Goal: Information Seeking & Learning: Learn about a topic

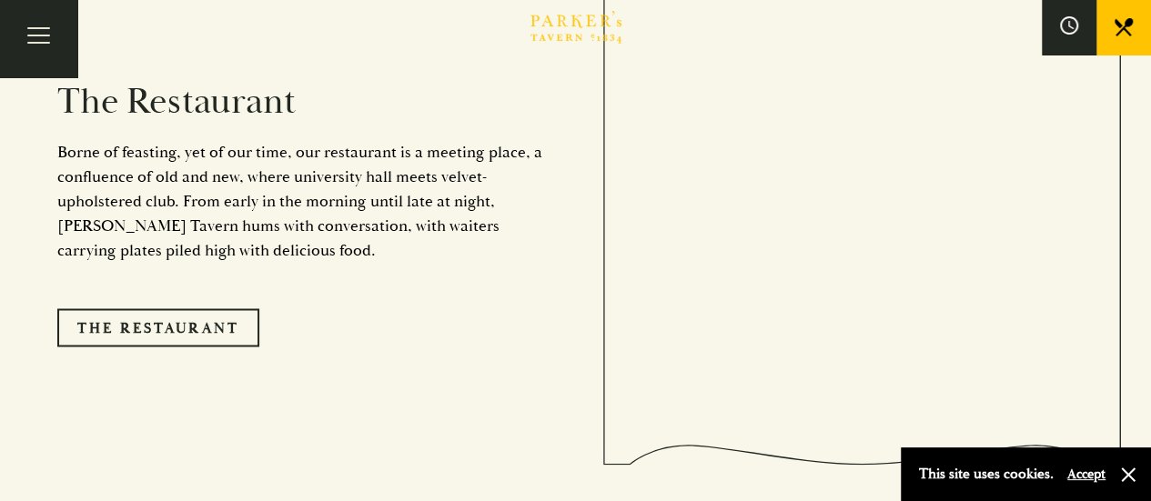
scroll to position [1387, 0]
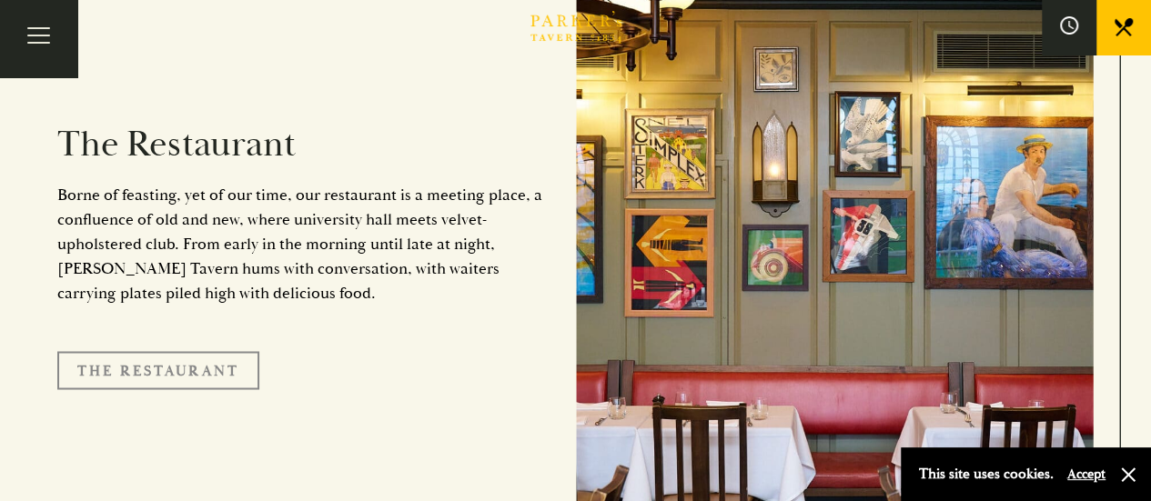
click at [184, 351] on link "The Restaurant" at bounding box center [158, 370] width 202 height 38
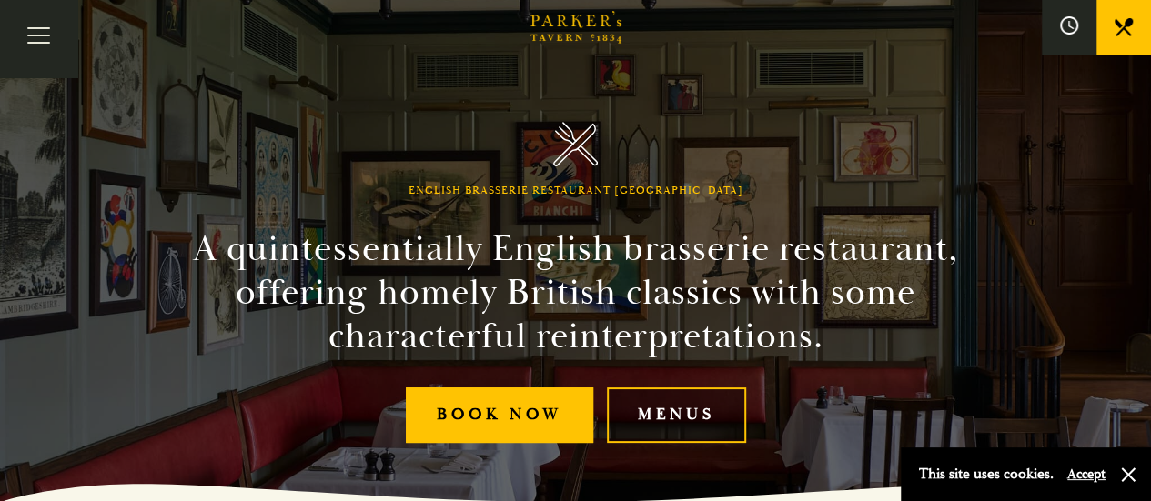
click at [673, 418] on link "Menus" at bounding box center [676, 416] width 139 height 56
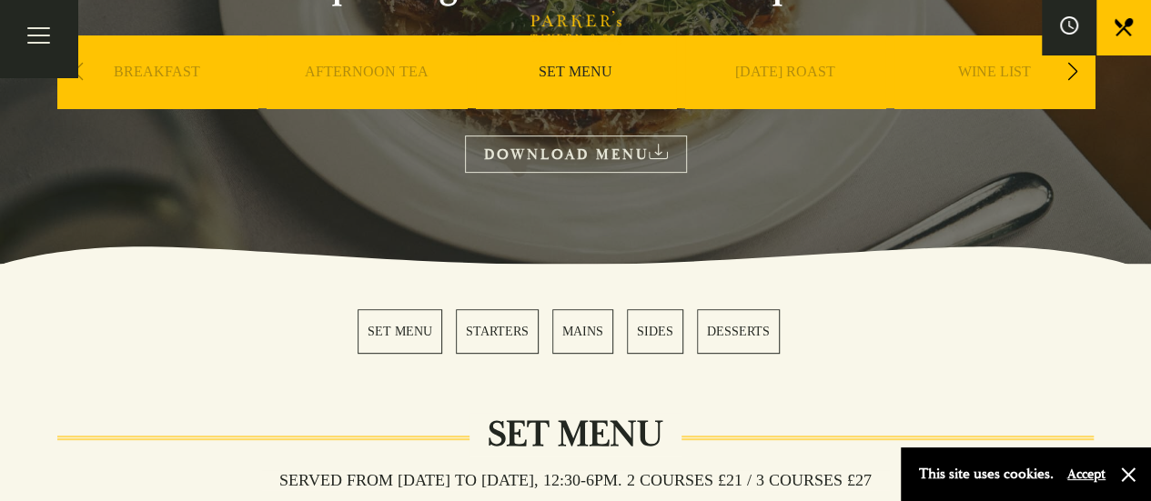
scroll to position [359, 0]
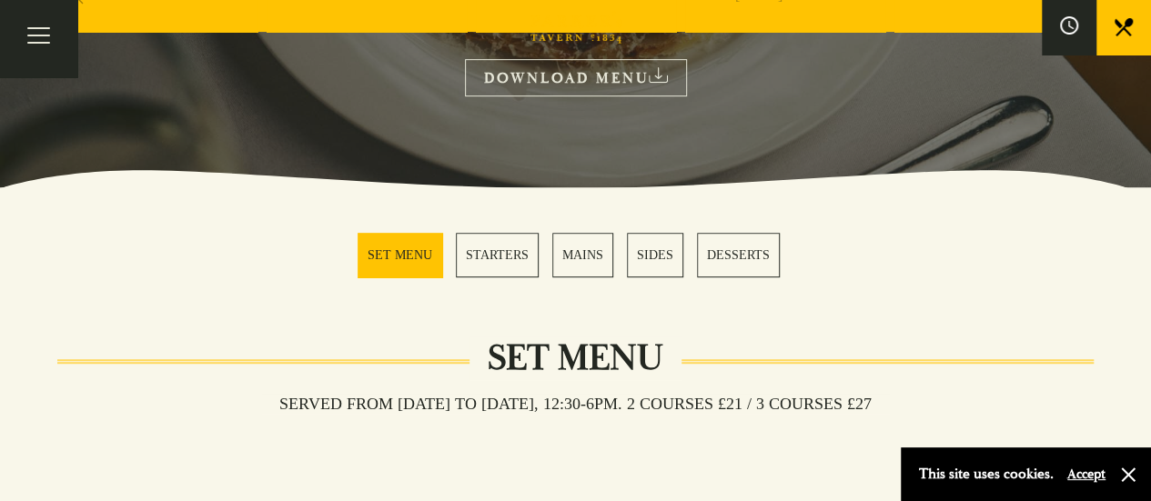
click at [390, 254] on link "SET MENU" at bounding box center [400, 255] width 85 height 45
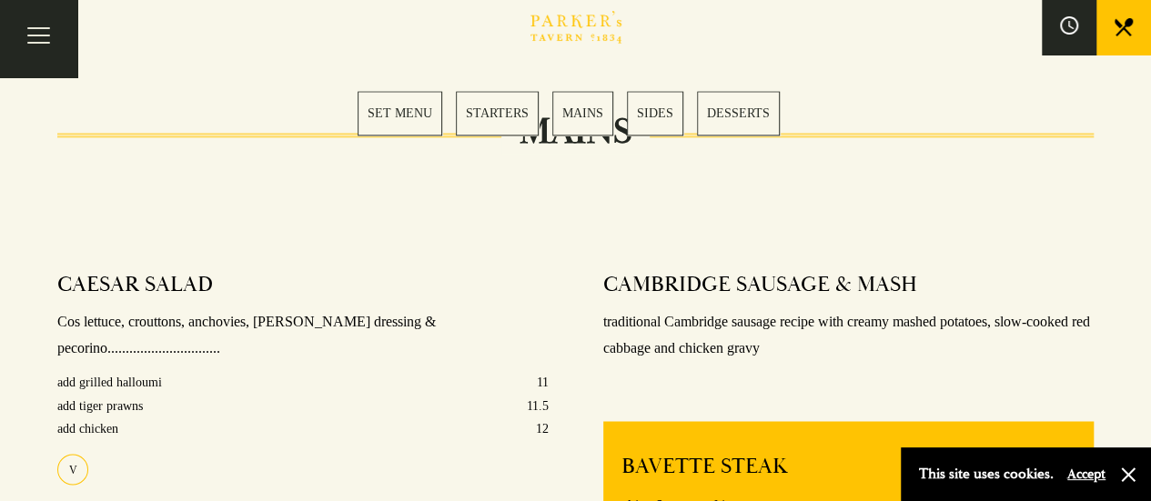
scroll to position [1314, 0]
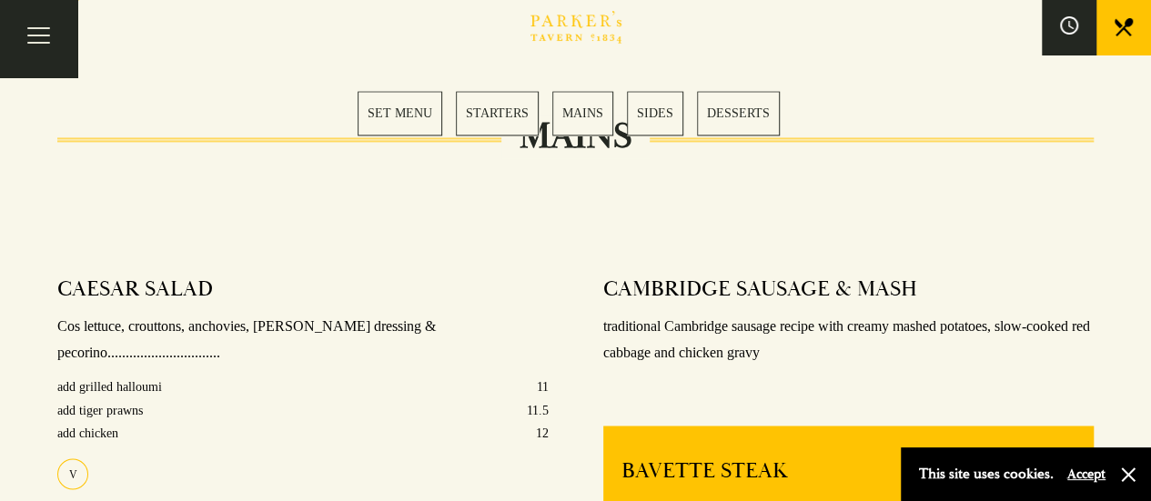
click at [488, 97] on link "STARTERS" at bounding box center [497, 113] width 83 height 45
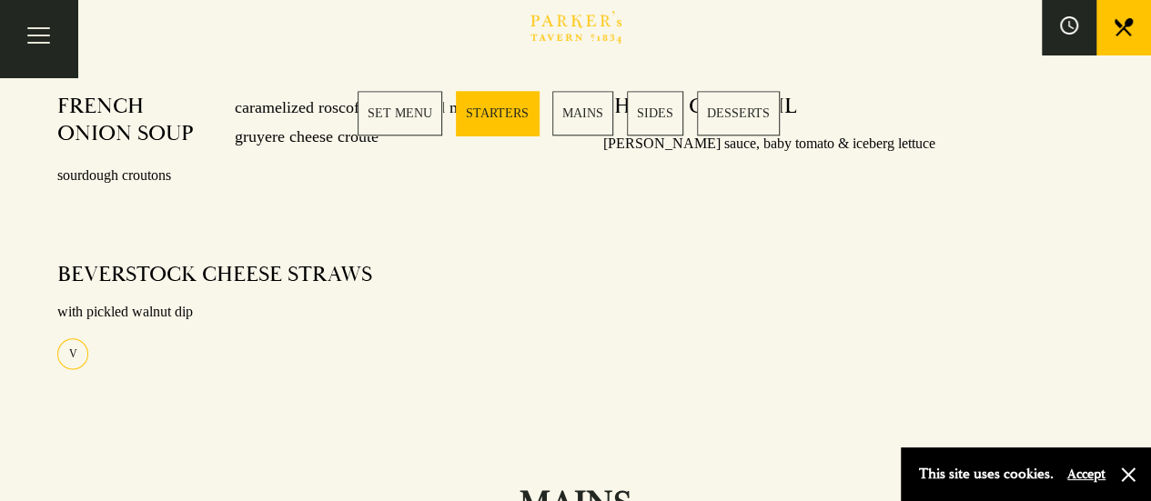
scroll to position [899, 0]
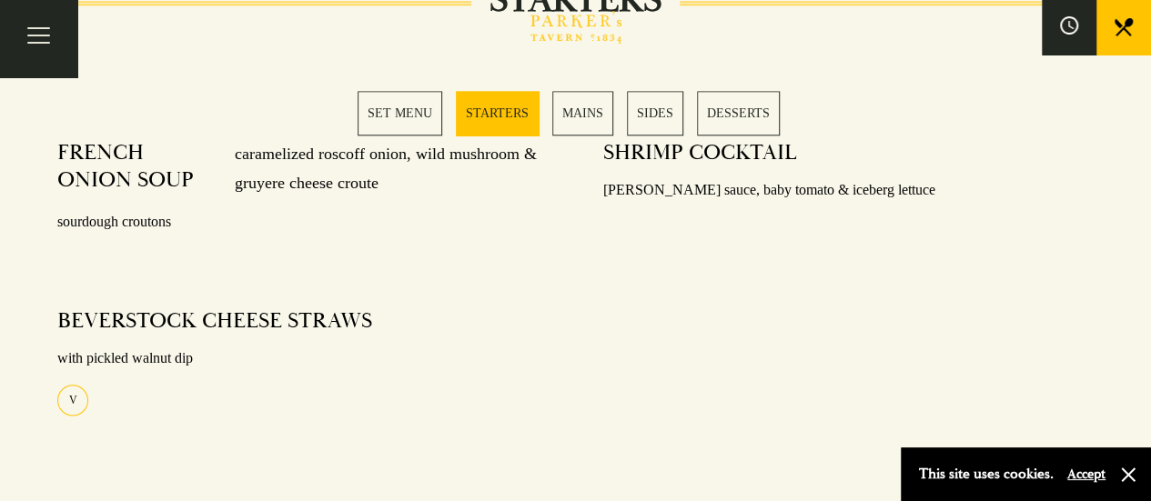
click at [579, 104] on link "MAINS" at bounding box center [582, 113] width 61 height 45
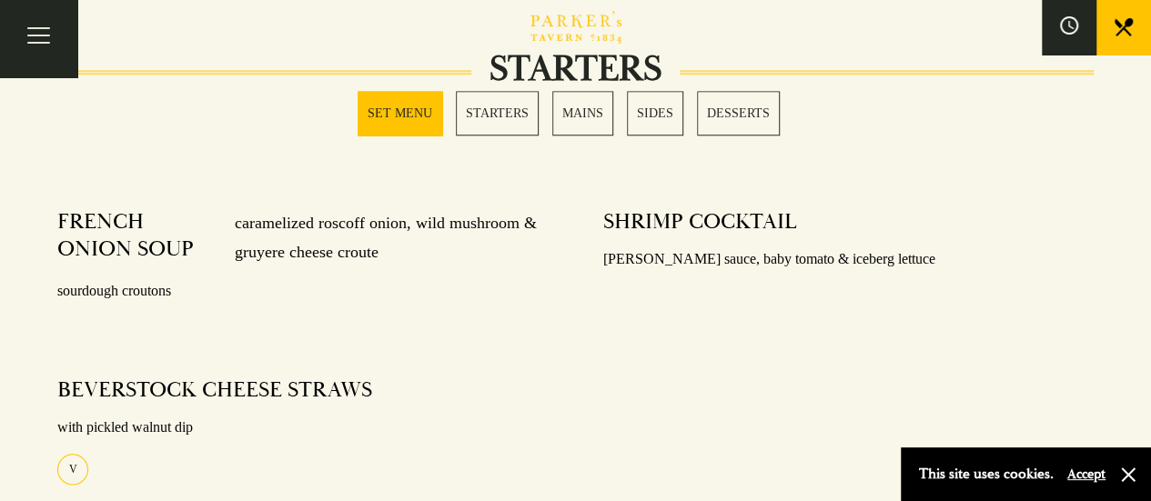
scroll to position [777, 0]
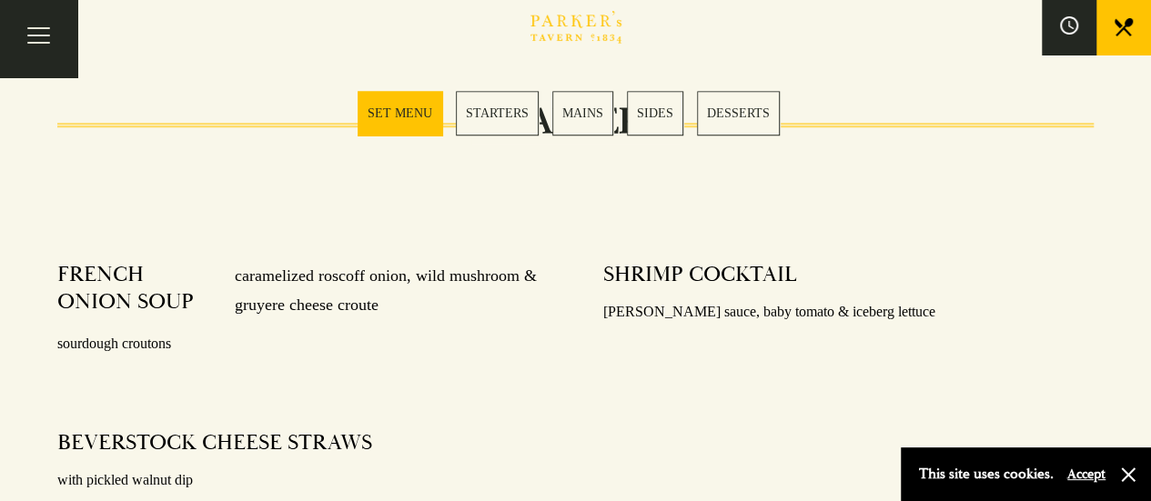
click at [664, 106] on link "SIDES" at bounding box center [655, 113] width 56 height 45
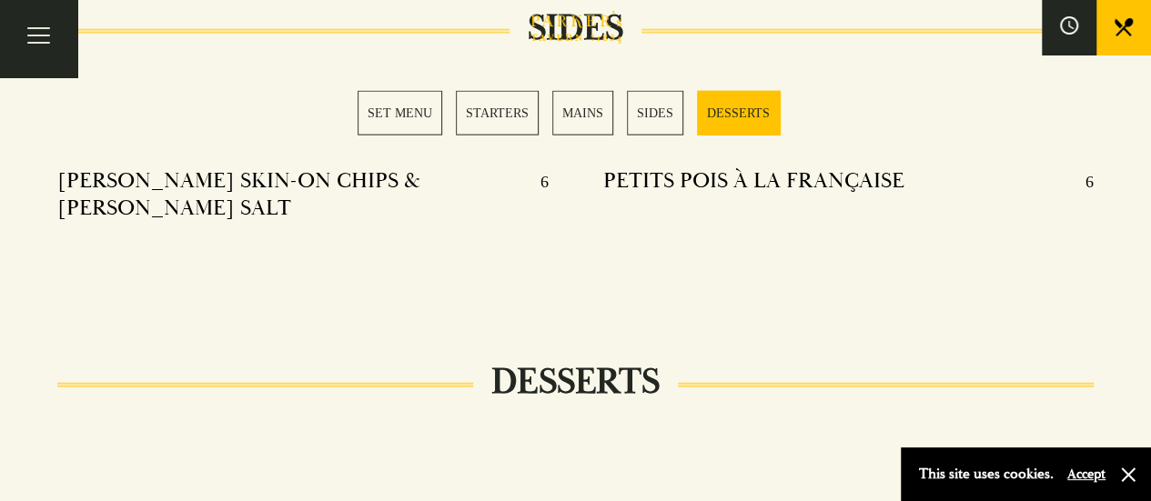
scroll to position [2050, 0]
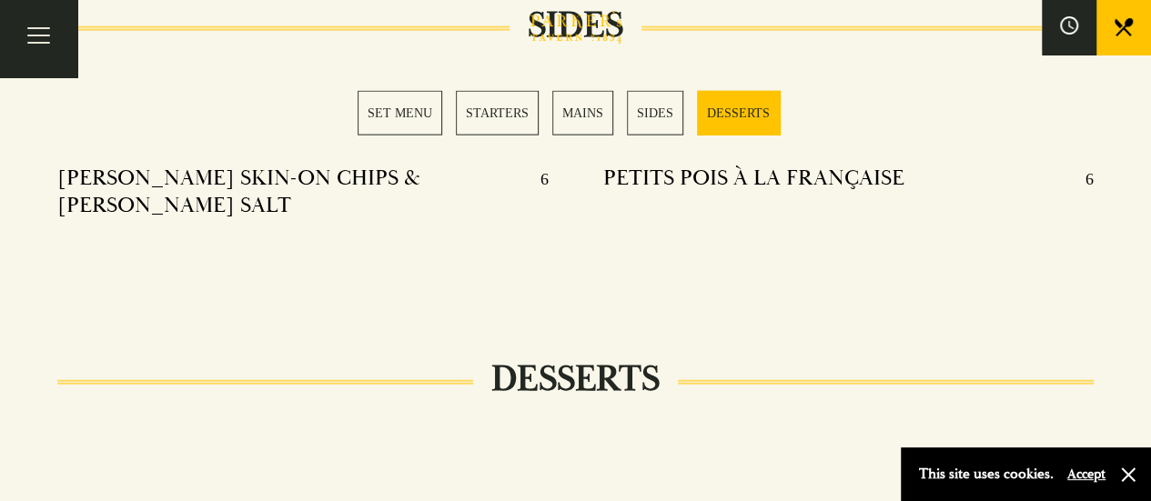
click at [588, 112] on link "MAINS" at bounding box center [582, 113] width 61 height 45
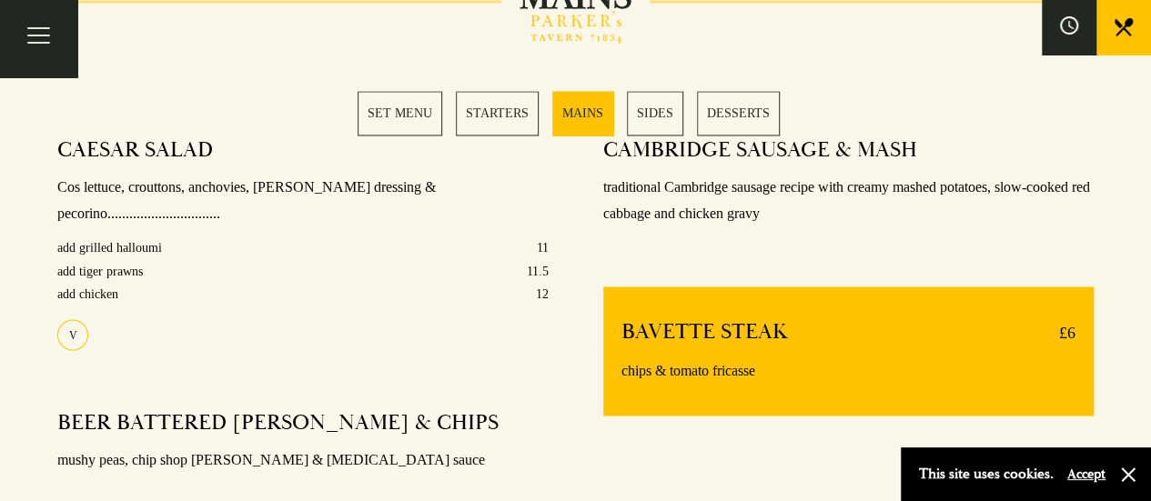
scroll to position [1451, 0]
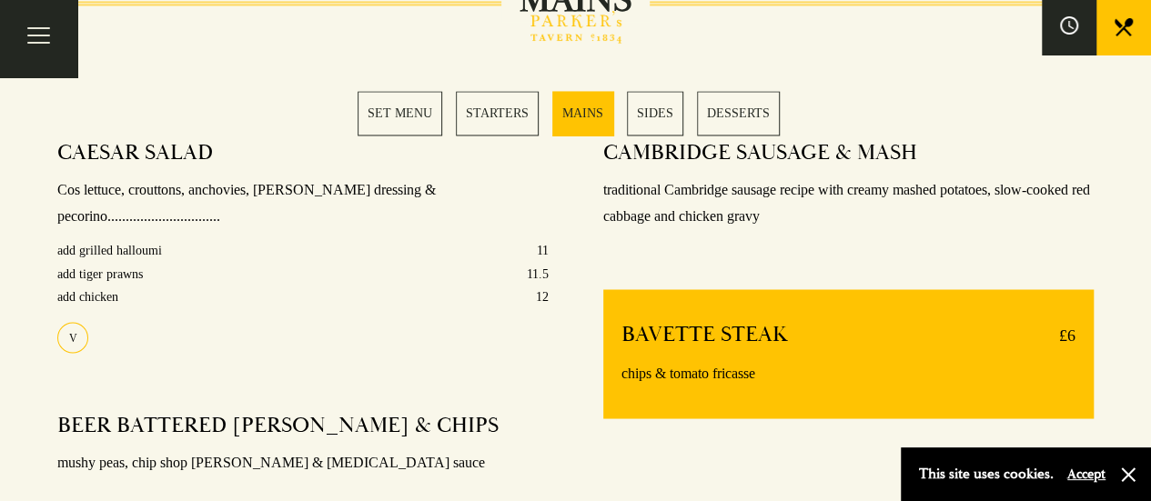
click at [663, 117] on link "SIDES" at bounding box center [655, 113] width 56 height 45
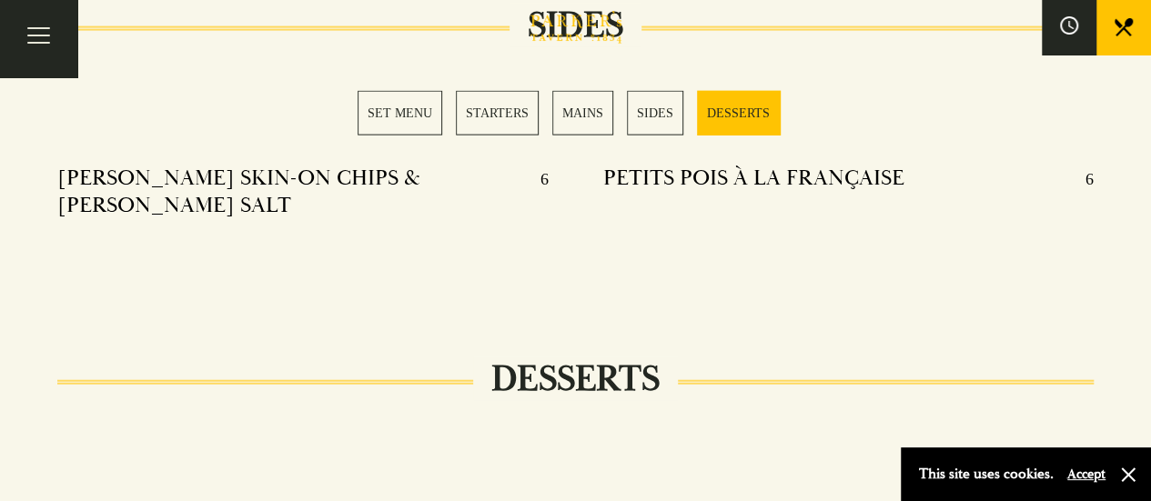
click at [754, 110] on link "DESSERTS" at bounding box center [738, 113] width 83 height 45
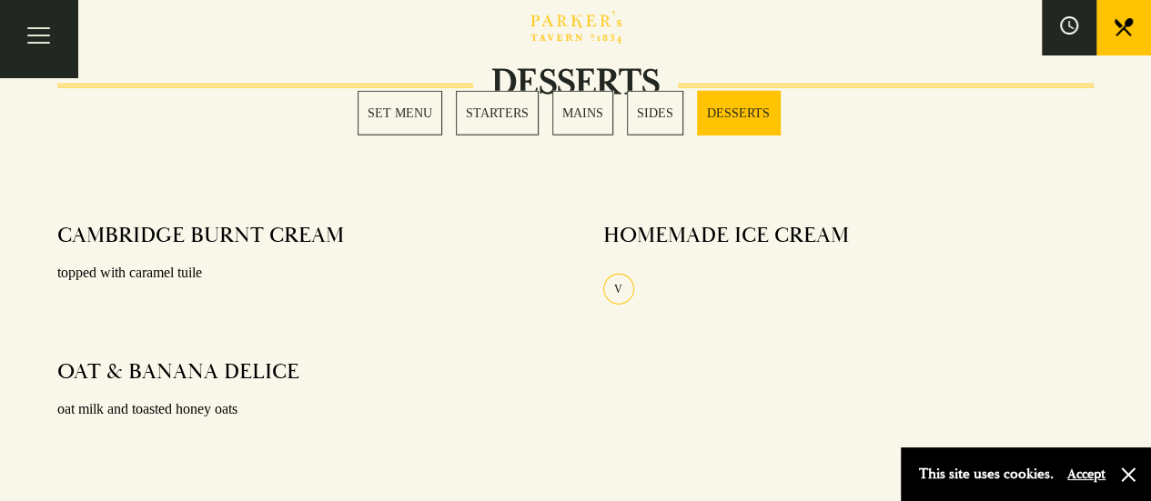
scroll to position [2378, 0]
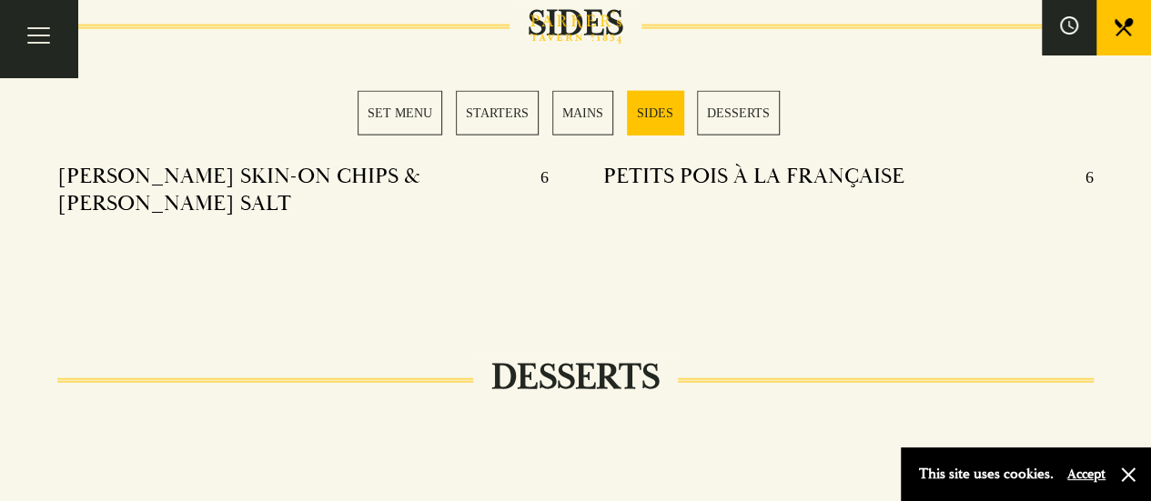
scroll to position [2050, 0]
